Goal: Find specific page/section: Find specific page/section

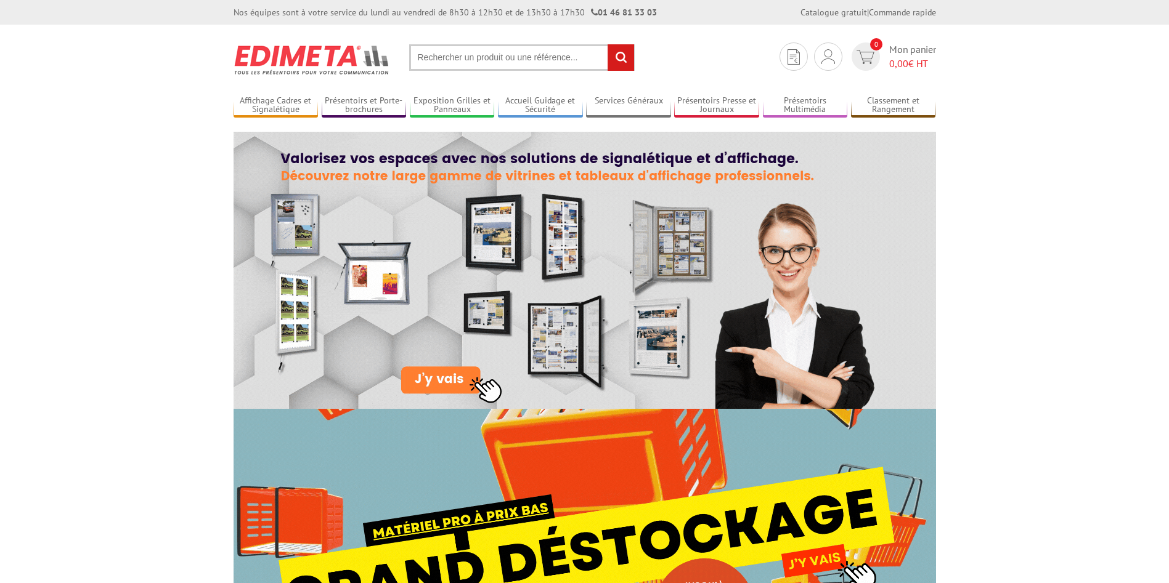
drag, startPoint x: 464, startPoint y: 54, endPoint x: 461, endPoint y: 62, distance: 8.4
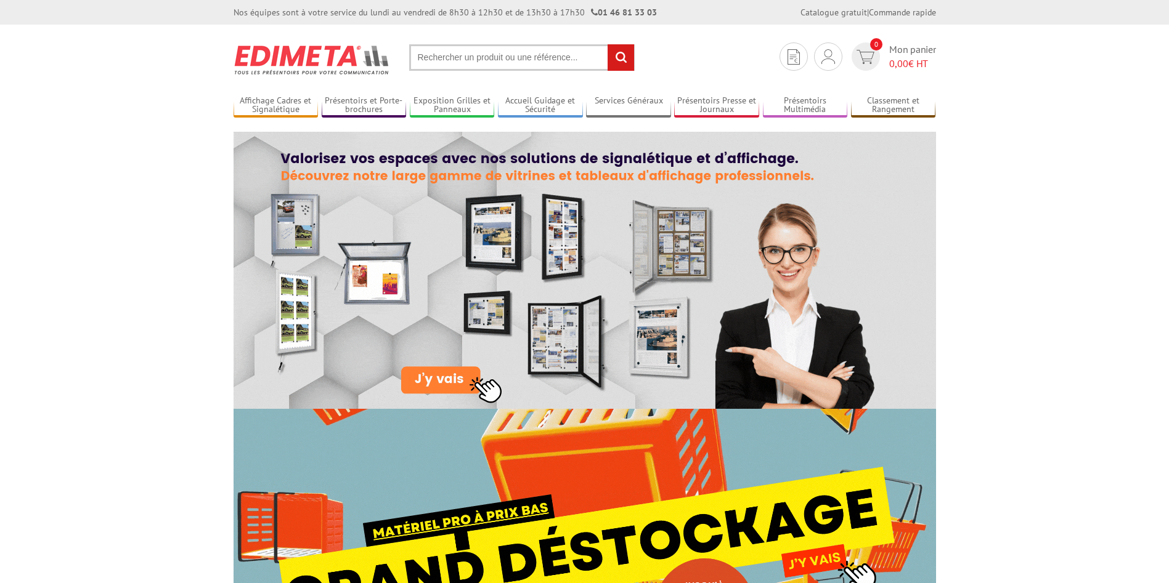
click at [464, 63] on input "text" at bounding box center [521, 57] width 225 height 26
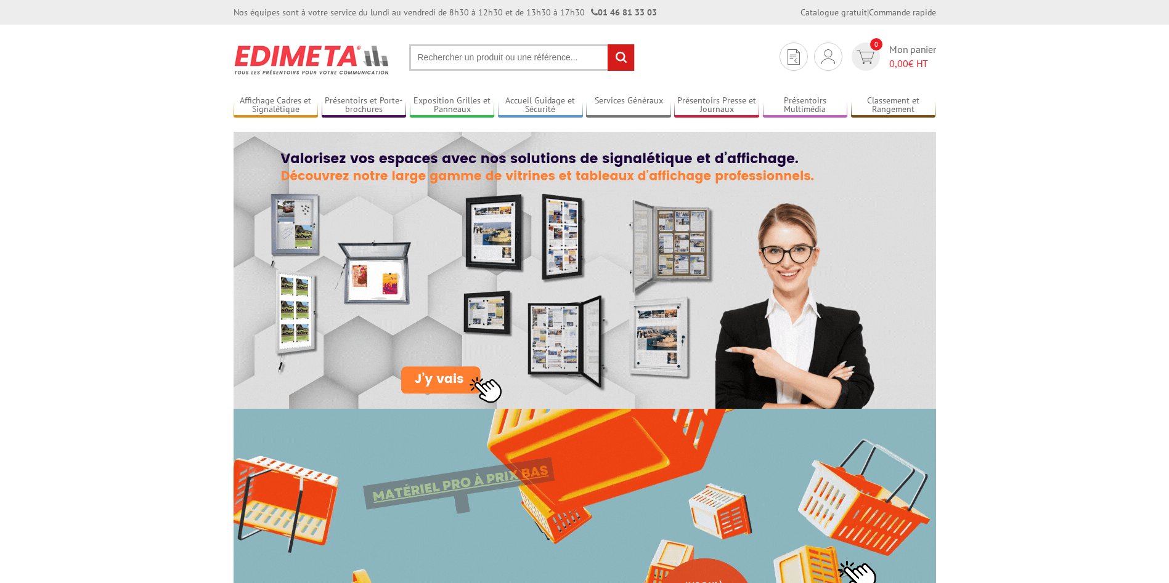
click at [460, 60] on input "text" at bounding box center [521, 57] width 225 height 26
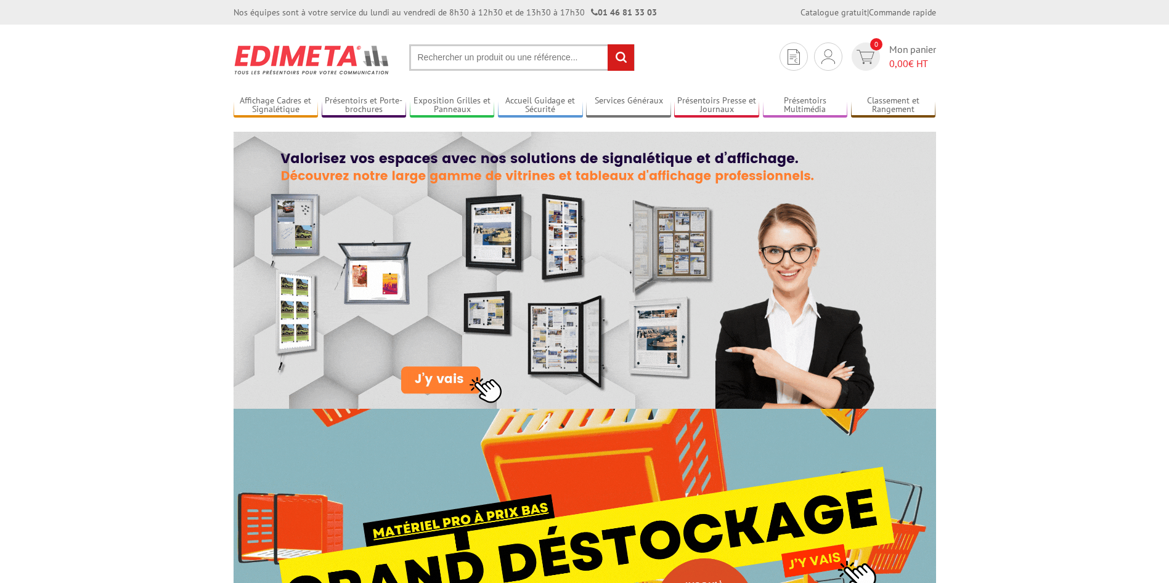
click at [460, 52] on input "text" at bounding box center [521, 57] width 225 height 26
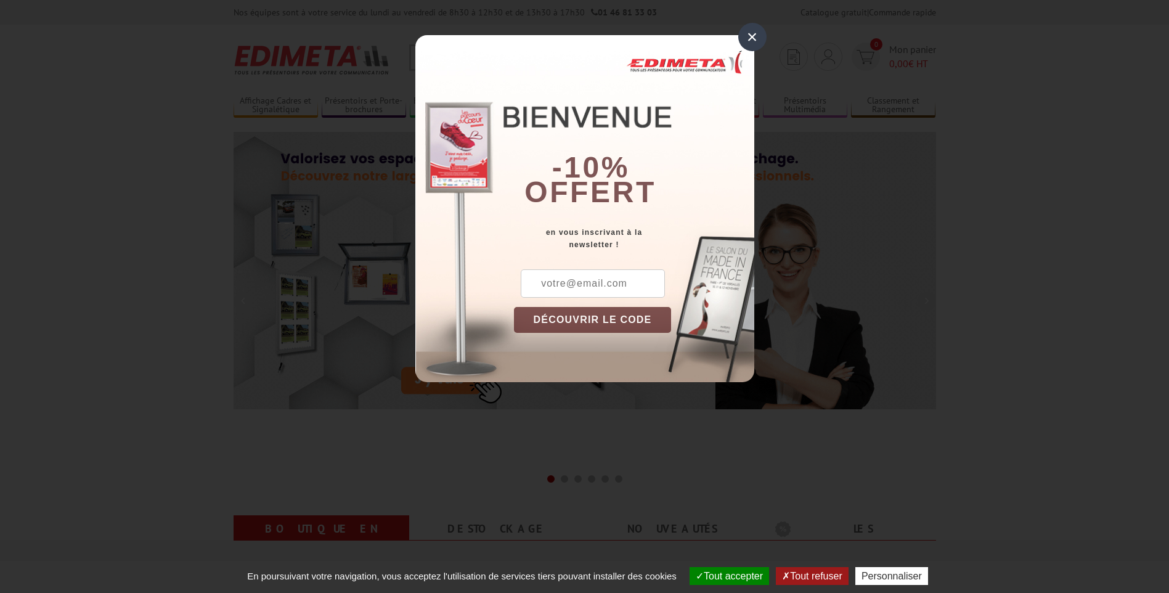
click at [753, 39] on div "×" at bounding box center [752, 37] width 28 height 28
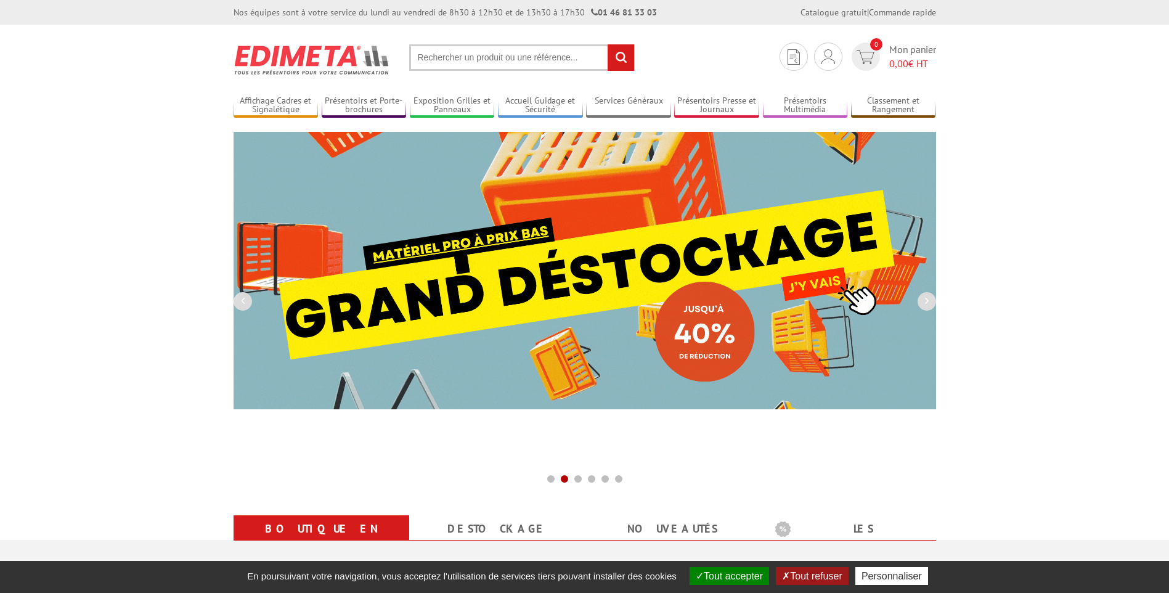
click at [489, 55] on input "text" at bounding box center [521, 57] width 225 height 26
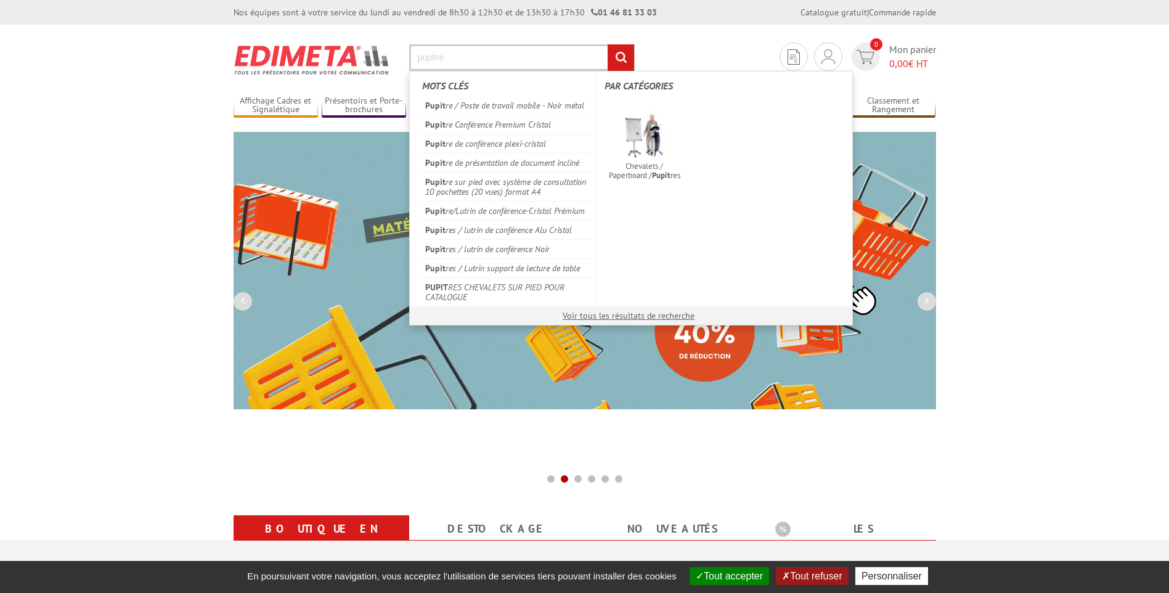
type input "pupitre"
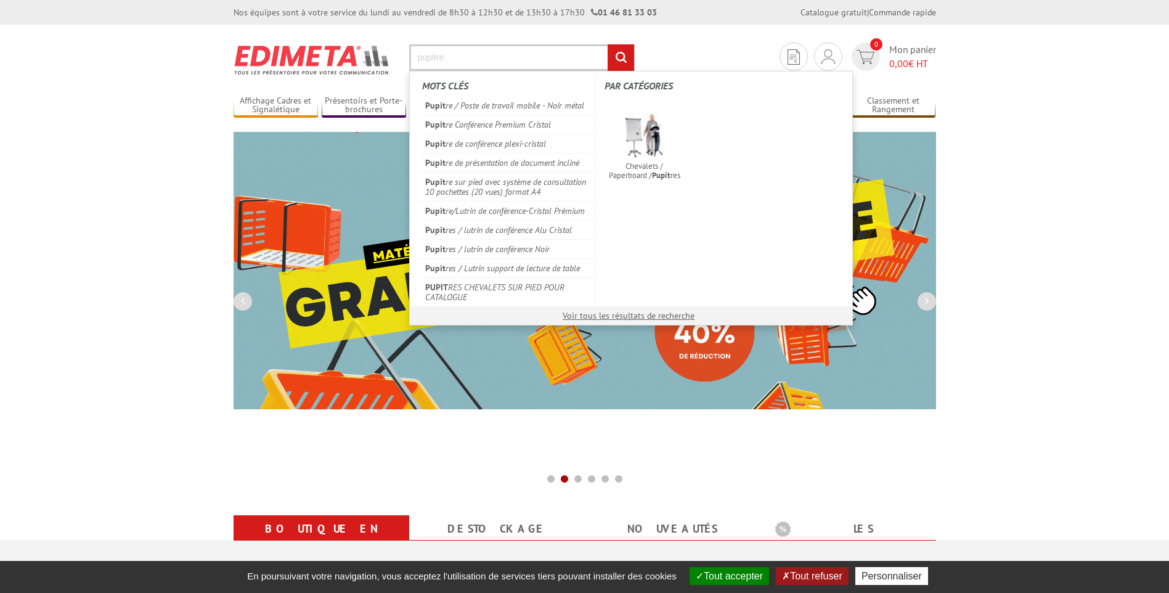
click at [607, 44] on input "rechercher" at bounding box center [620, 57] width 26 height 26
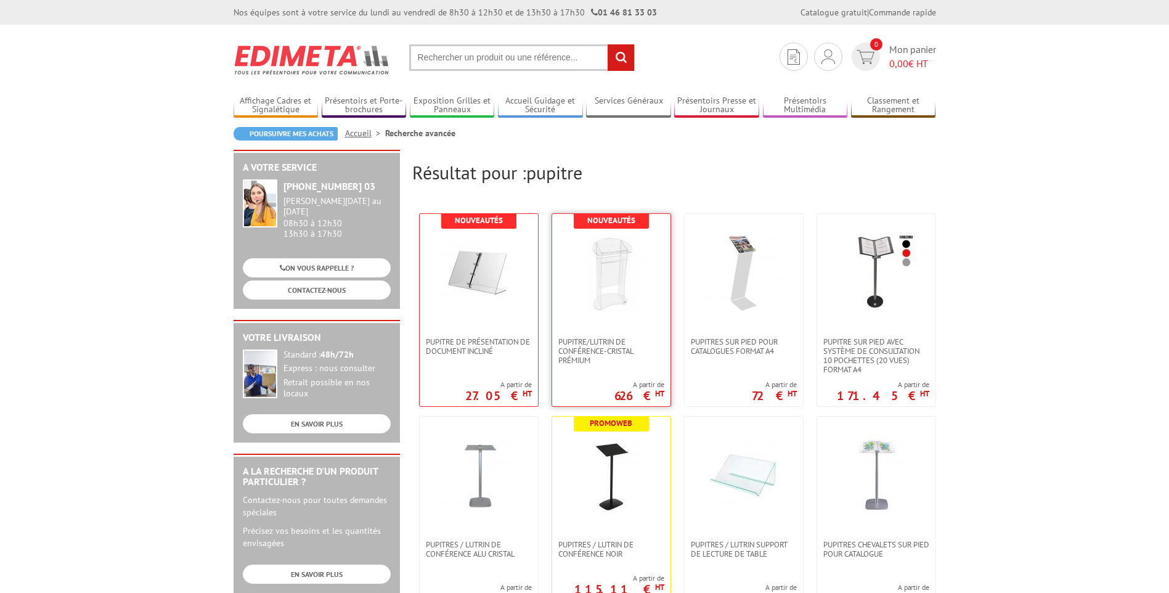
click at [633, 301] on img at bounding box center [611, 272] width 80 height 80
